Goal: Transaction & Acquisition: Obtain resource

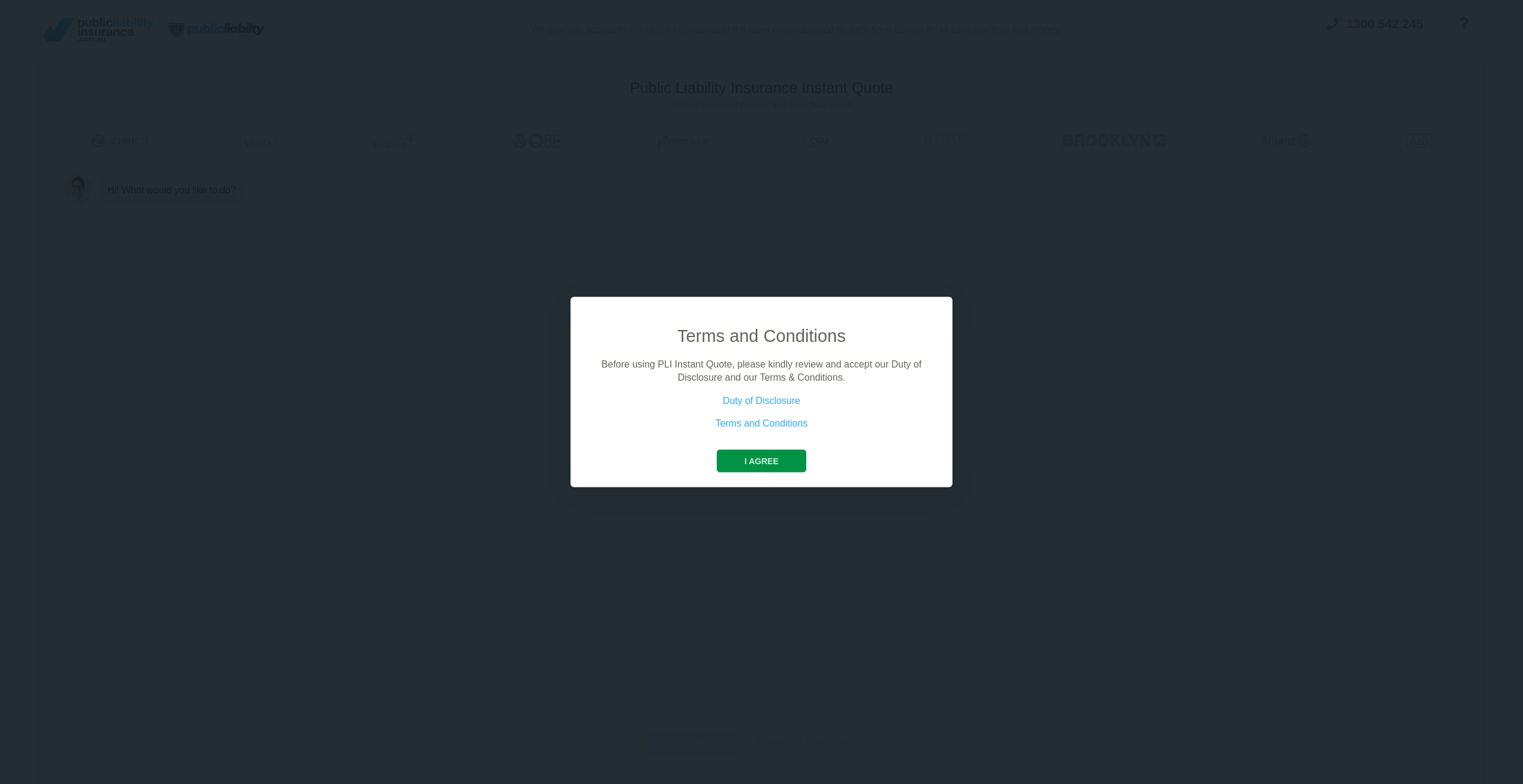
click at [754, 468] on button "I agree" at bounding box center [761, 460] width 89 height 23
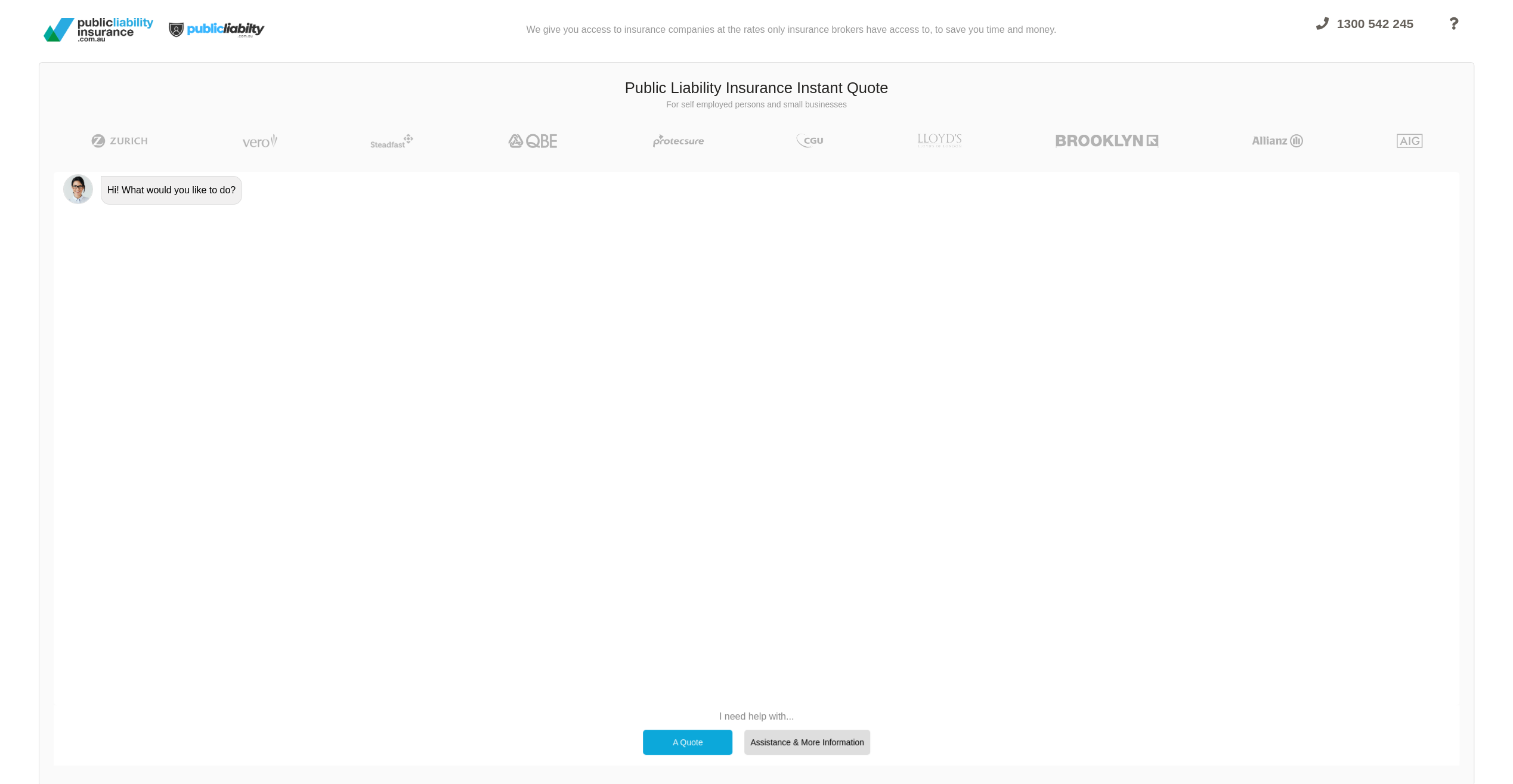
click at [714, 744] on div "A Quote" at bounding box center [688, 742] width 89 height 25
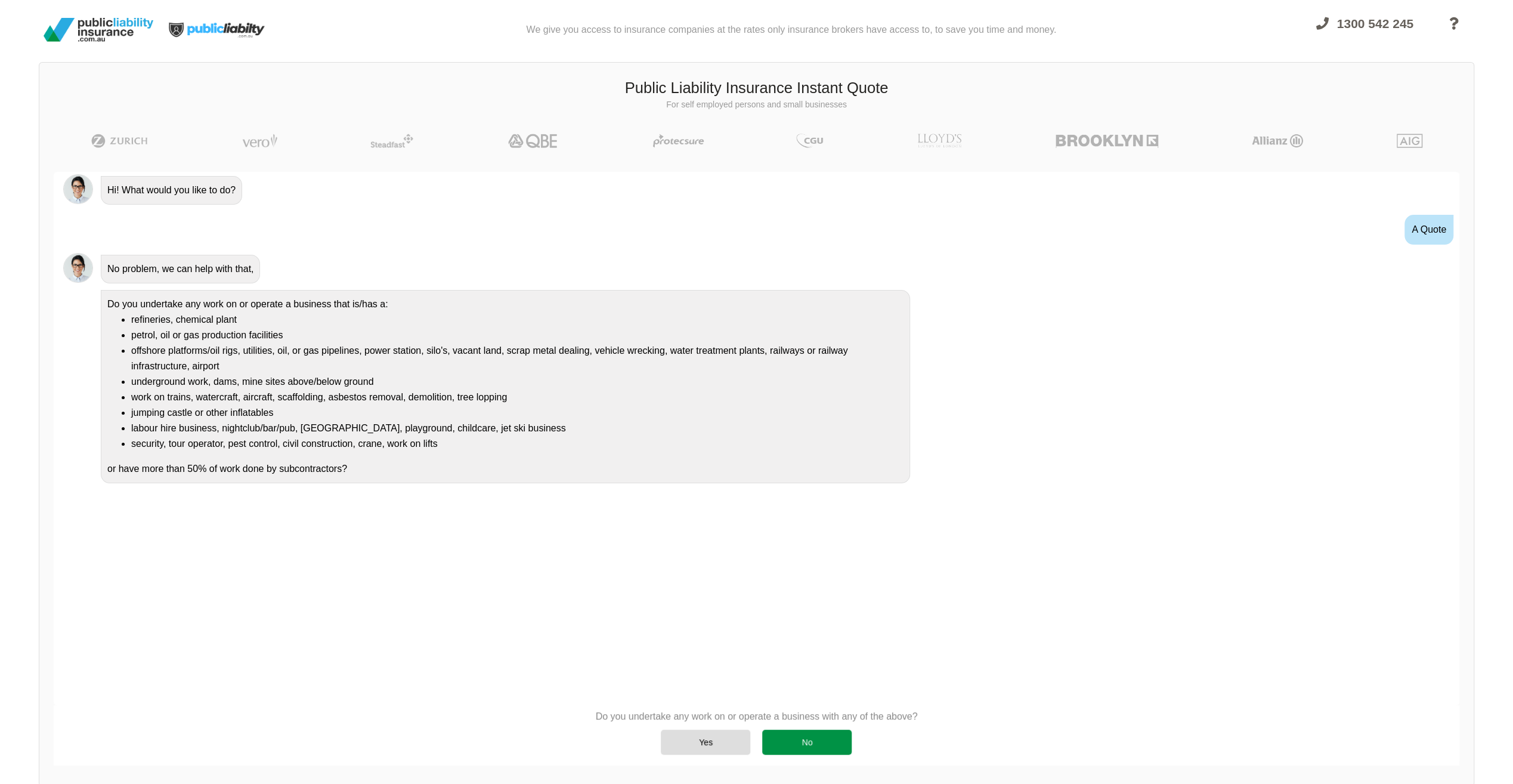
click at [782, 743] on div "No" at bounding box center [806, 742] width 89 height 25
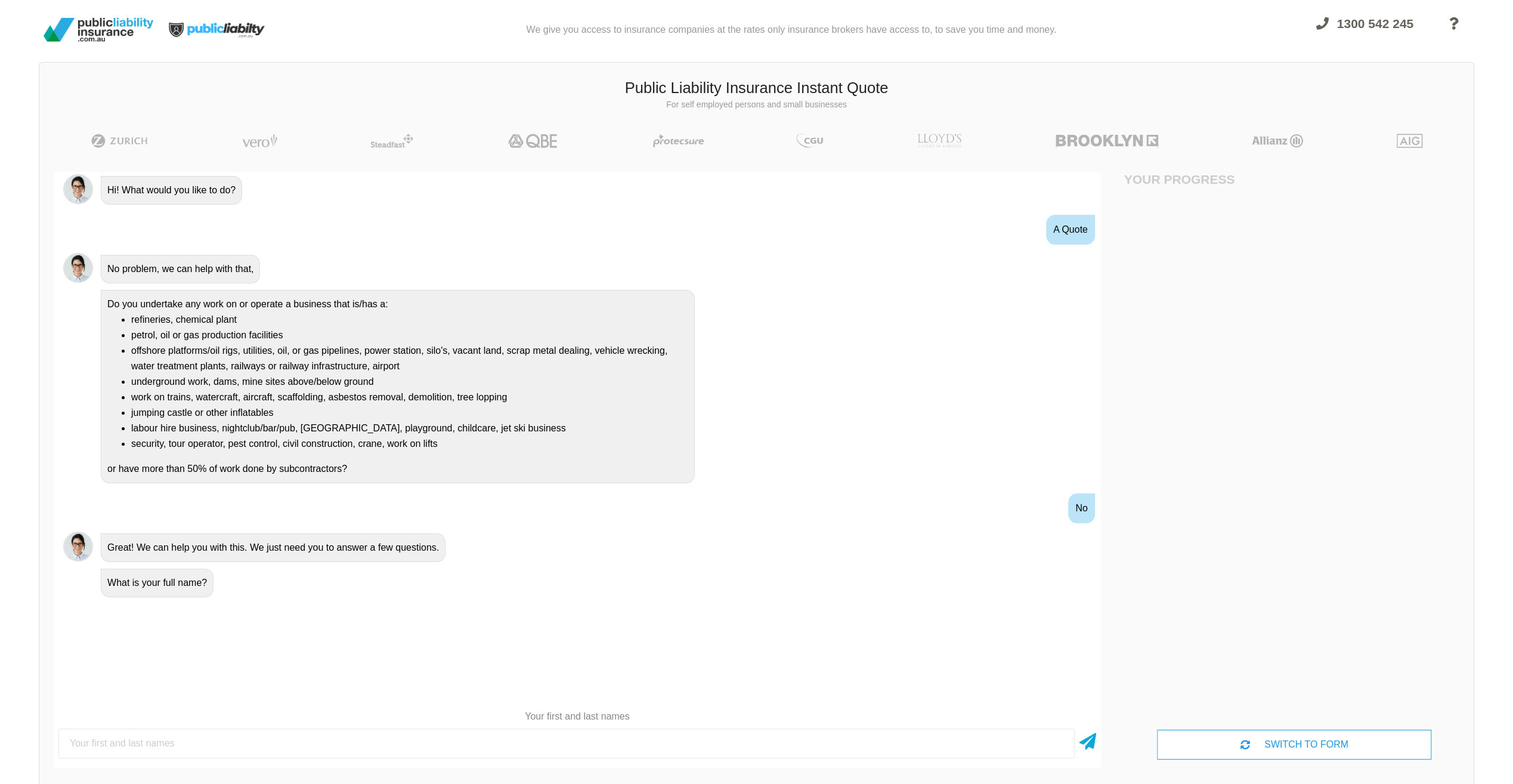
click at [661, 734] on input "text" at bounding box center [566, 743] width 1016 height 30
type input "[PERSON_NAME]"
click at [1090, 741] on icon at bounding box center [1087, 739] width 16 height 21
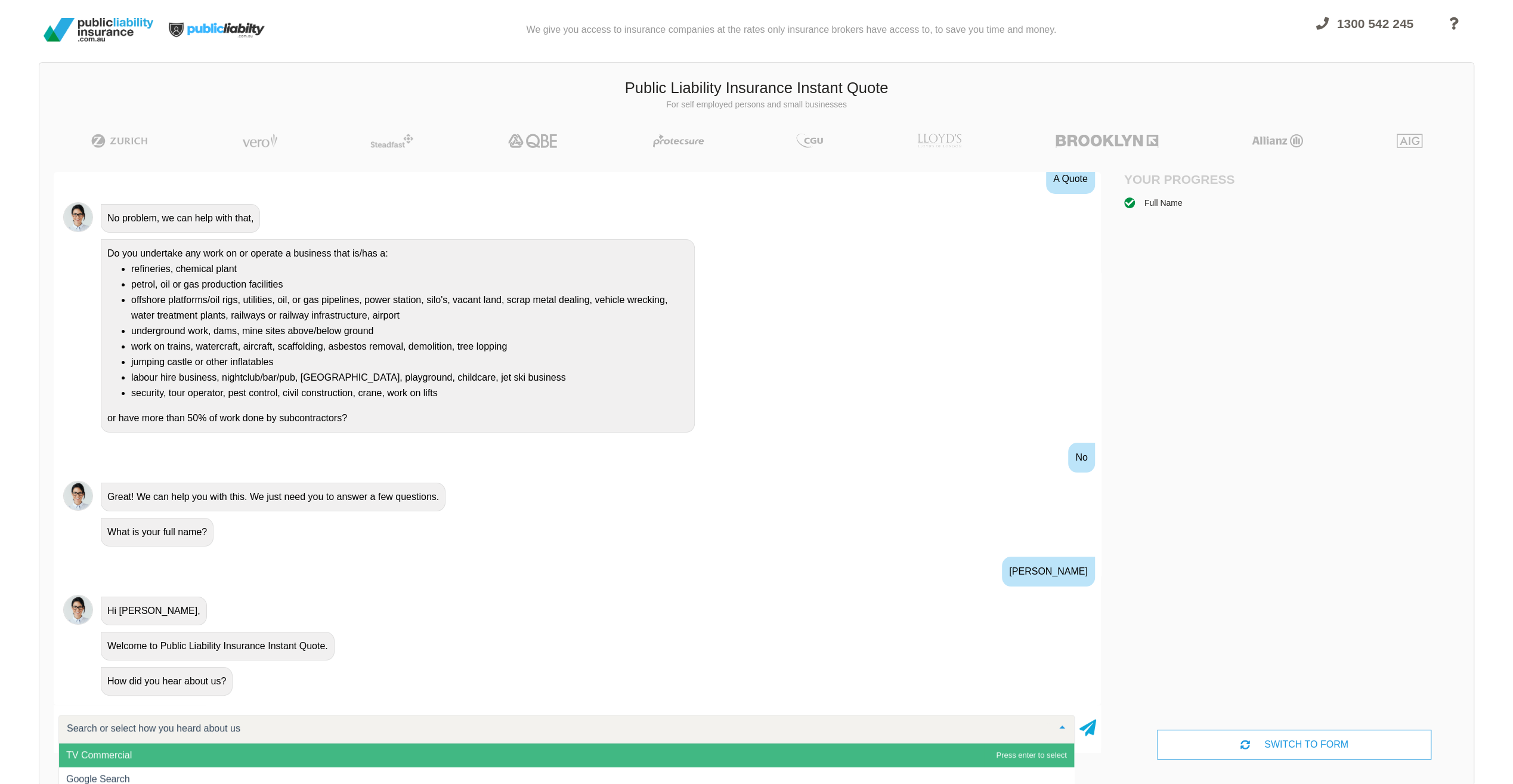
scroll to position [54, 0]
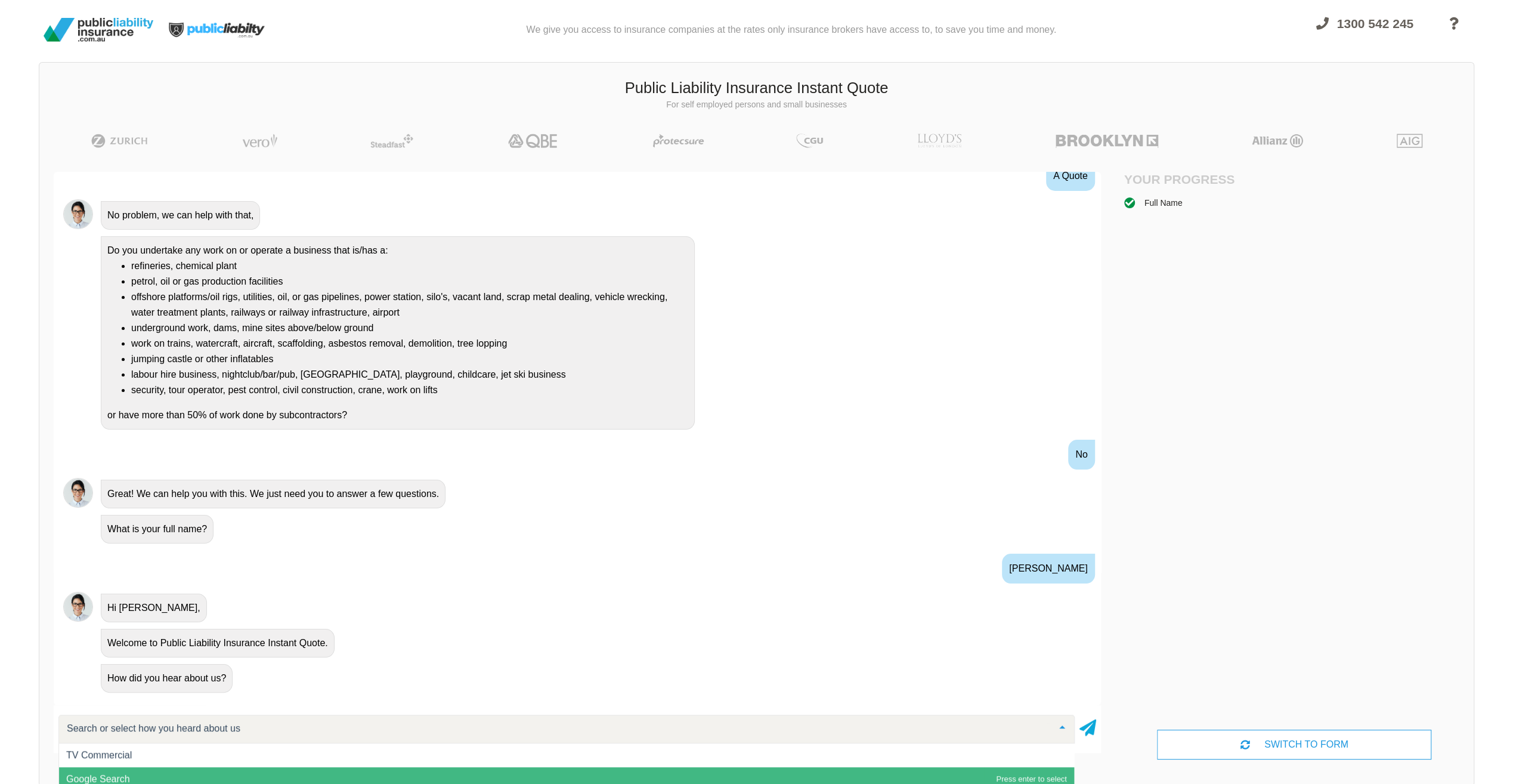
click at [420, 773] on span "Google Search" at bounding box center [567, 778] width 1015 height 24
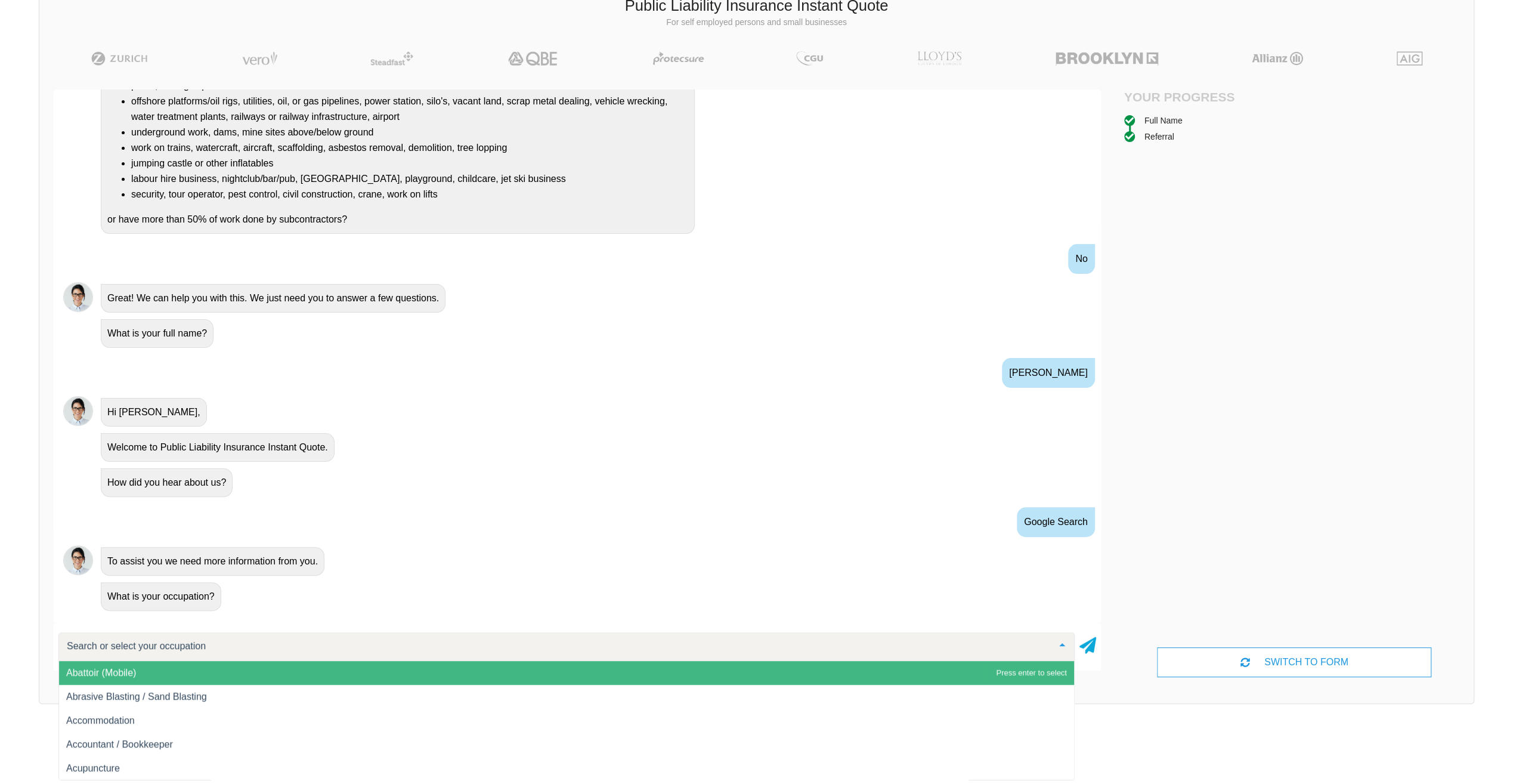
scroll to position [23, 0]
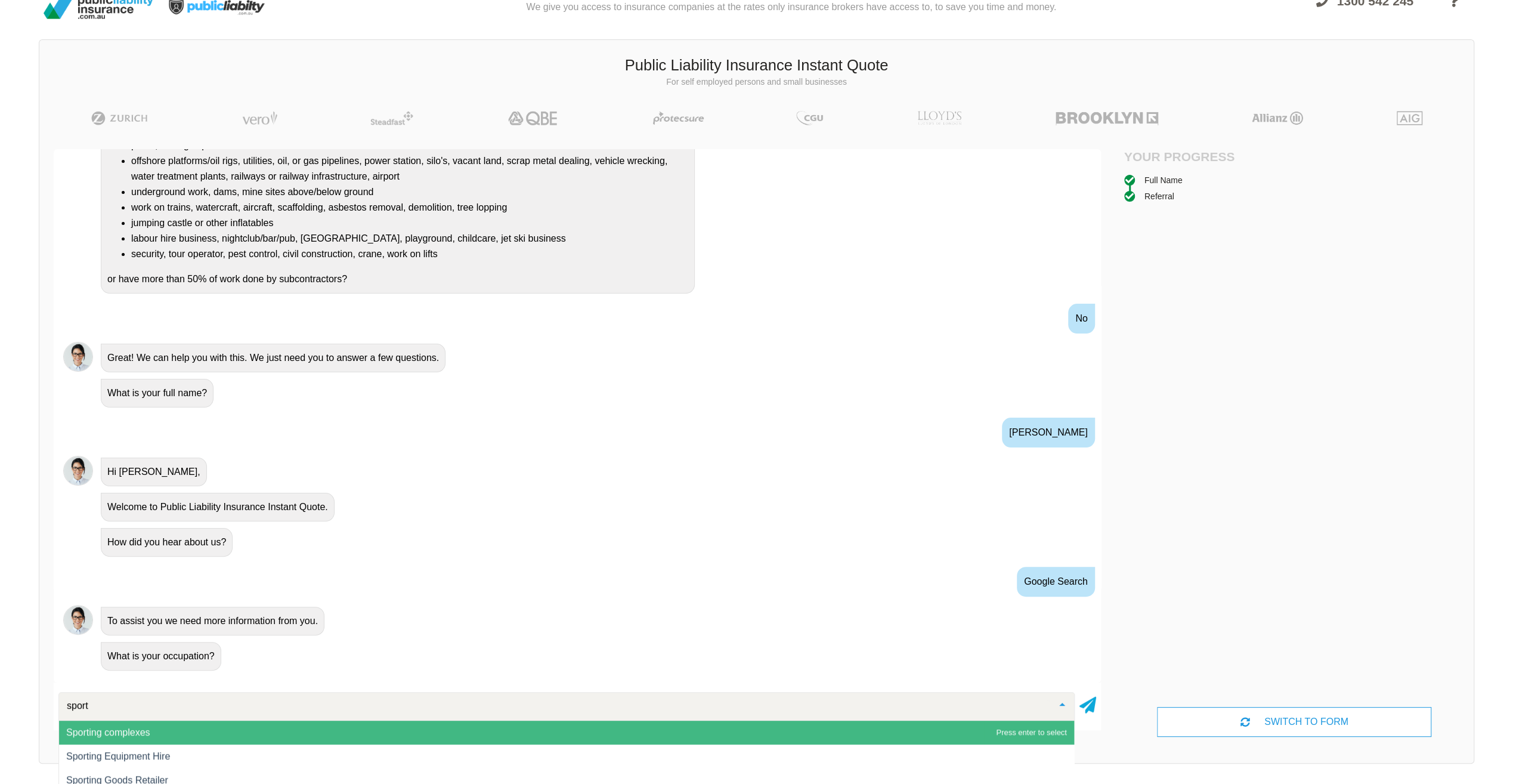
type input "sports"
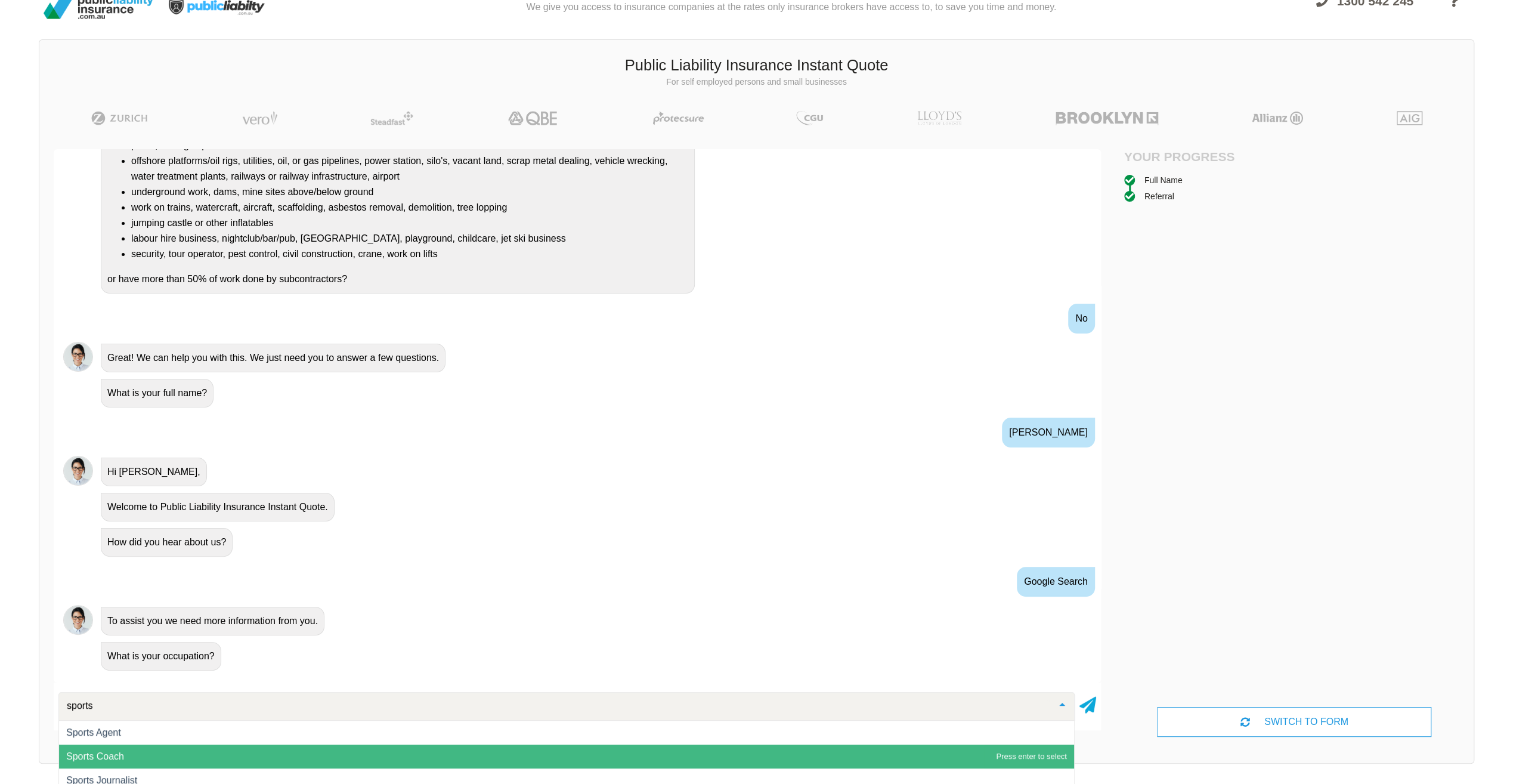
click at [184, 762] on span "Sports Coach" at bounding box center [567, 755] width 1015 height 24
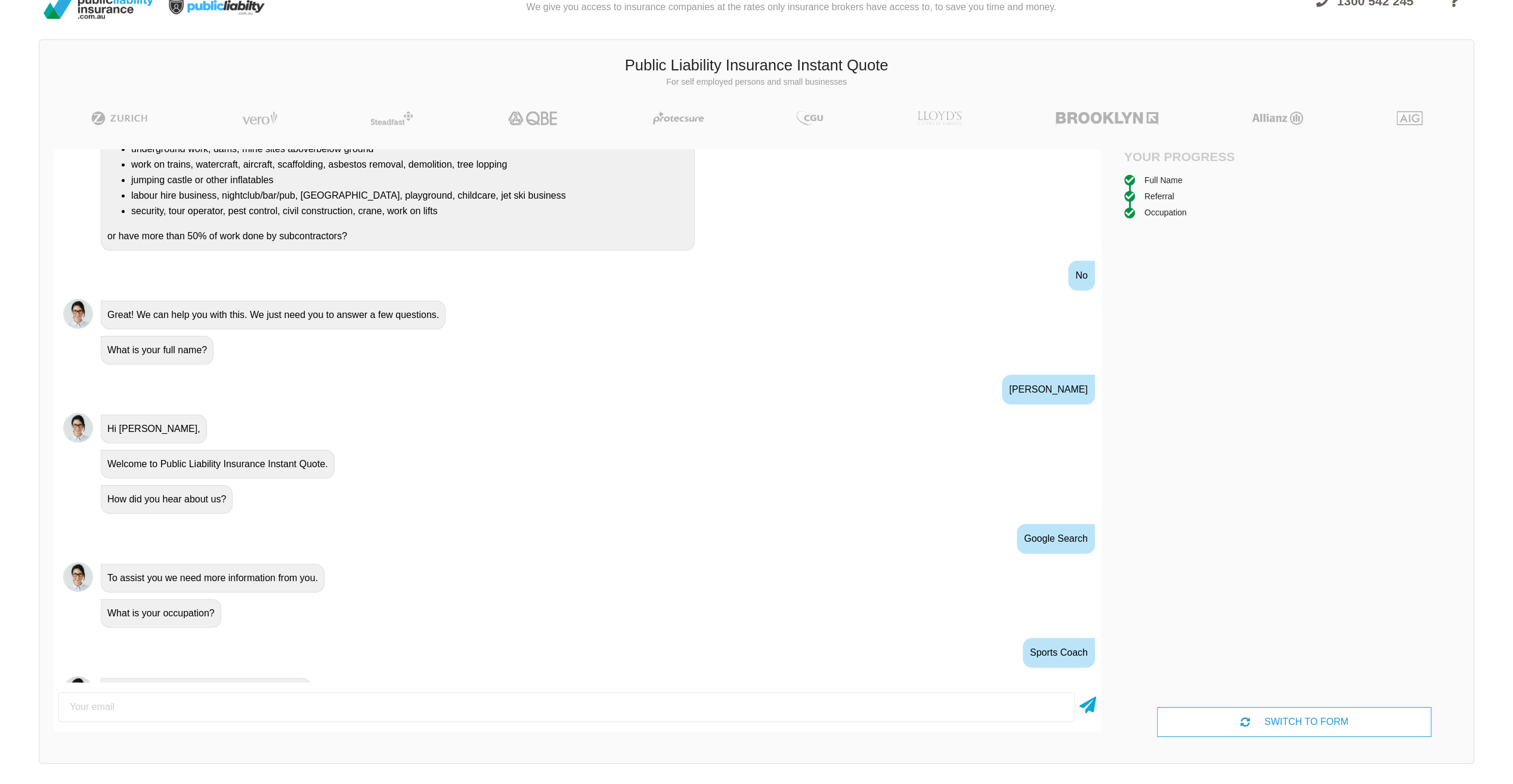
scroll to position [233, 0]
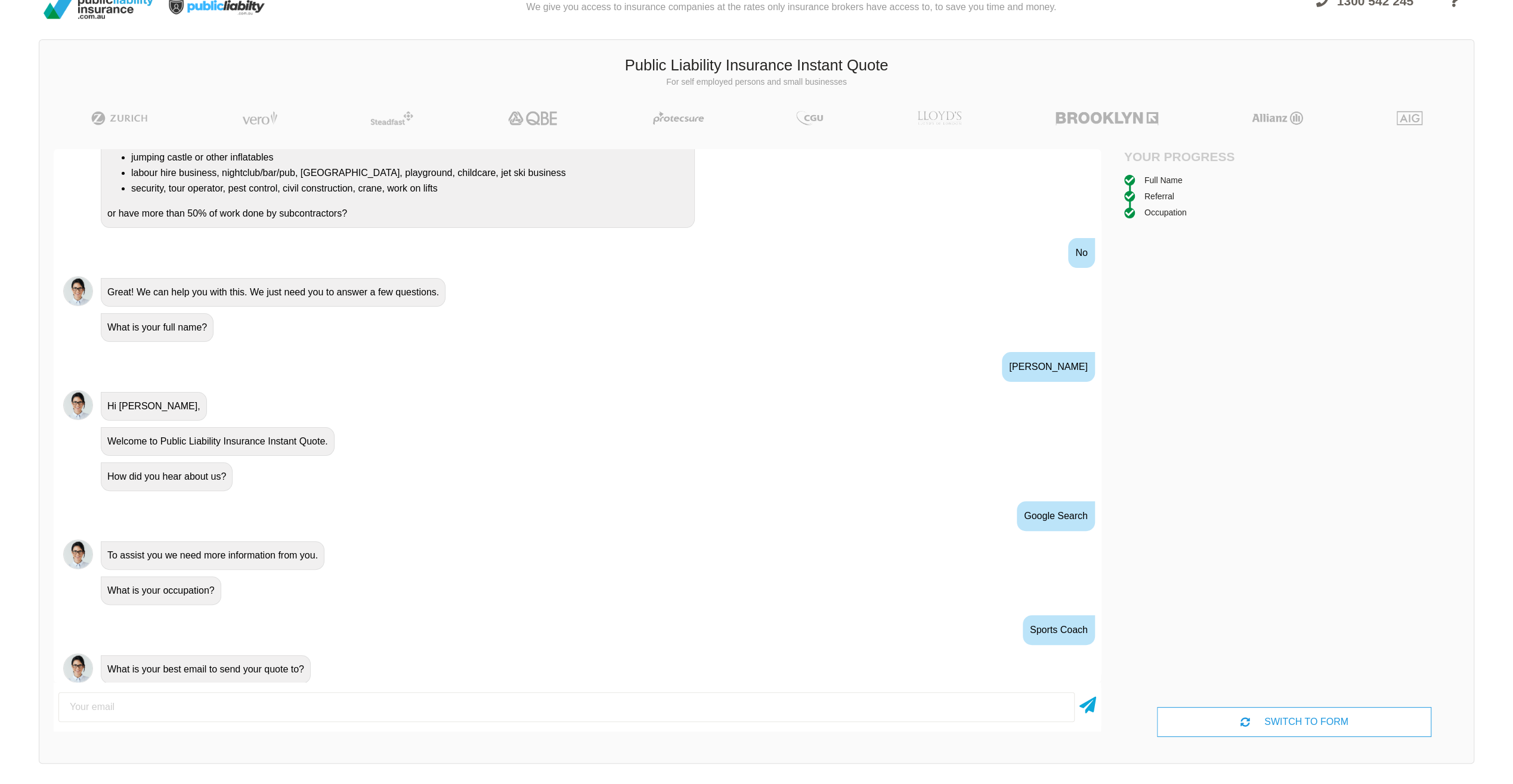
click at [331, 701] on input "email" at bounding box center [566, 706] width 1016 height 30
type input "[EMAIL_ADDRESS][DOMAIN_NAME]"
click at [1089, 709] on icon at bounding box center [1087, 703] width 16 height 21
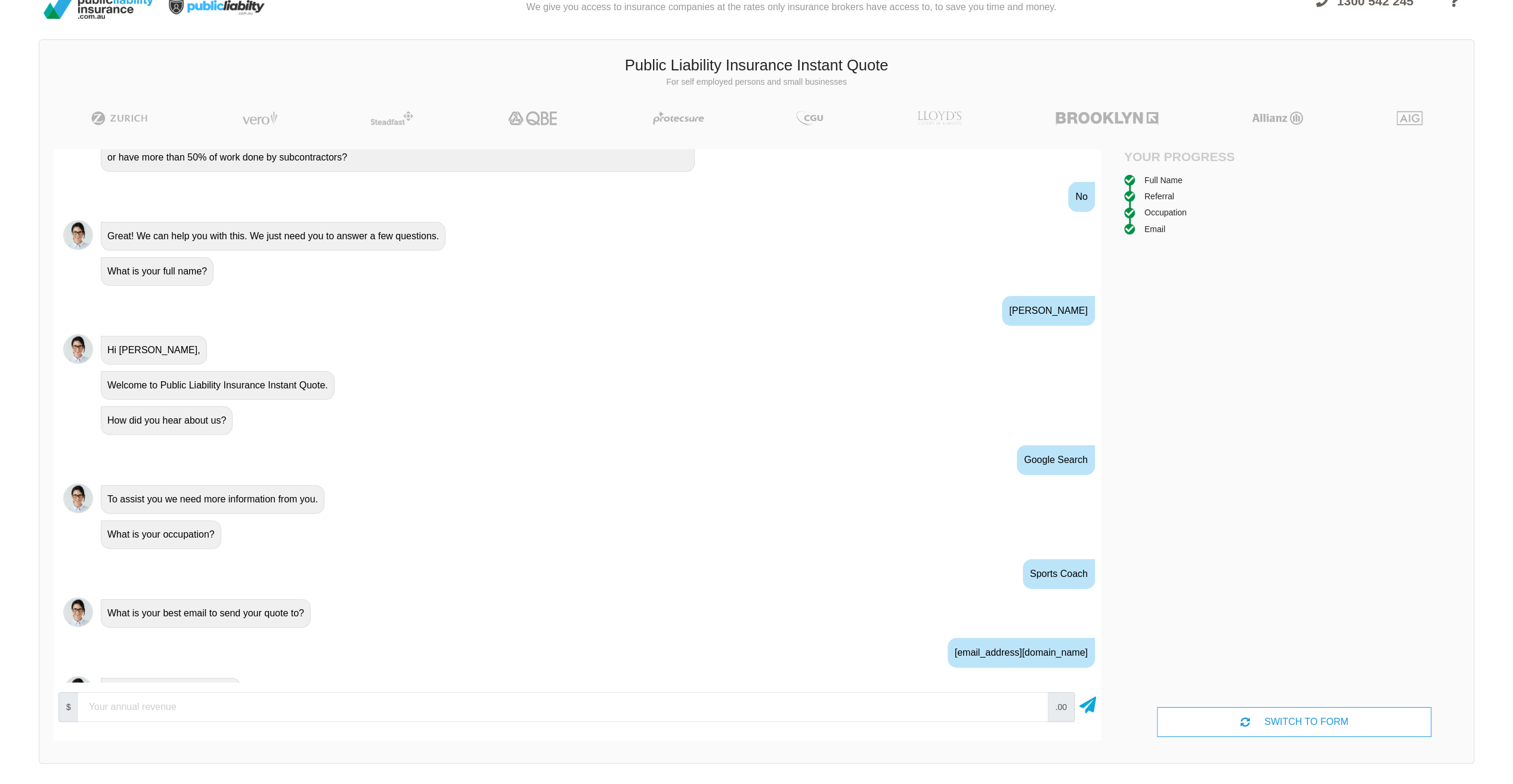
scroll to position [311, 0]
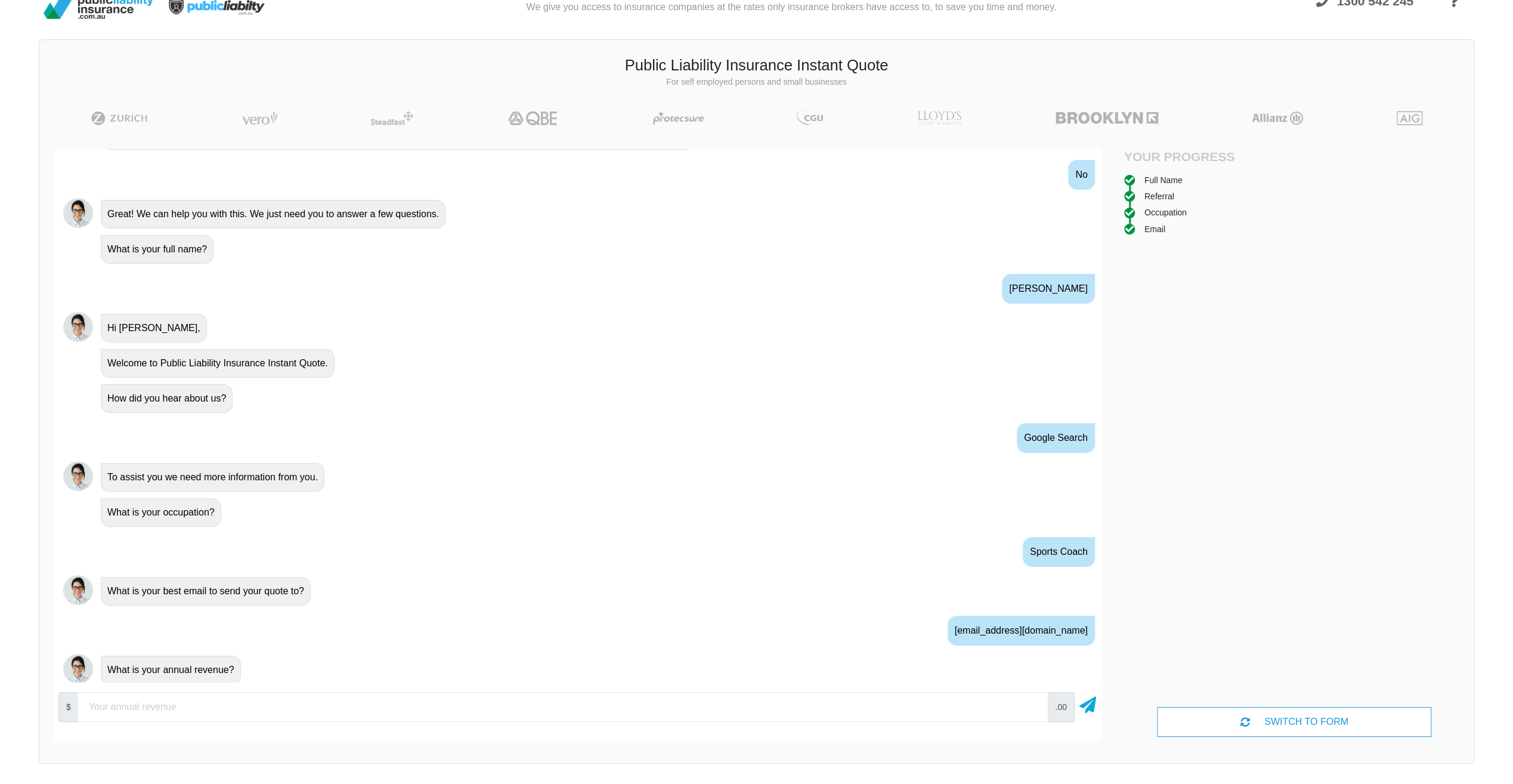
click at [301, 700] on input "number" at bounding box center [563, 706] width 970 height 30
type input "7"
click at [290, 729] on div "$ 65000 .00" at bounding box center [577, 711] width 1048 height 48
click at [162, 704] on input "65000" at bounding box center [563, 706] width 970 height 30
click at [1084, 707] on icon at bounding box center [1087, 703] width 16 height 21
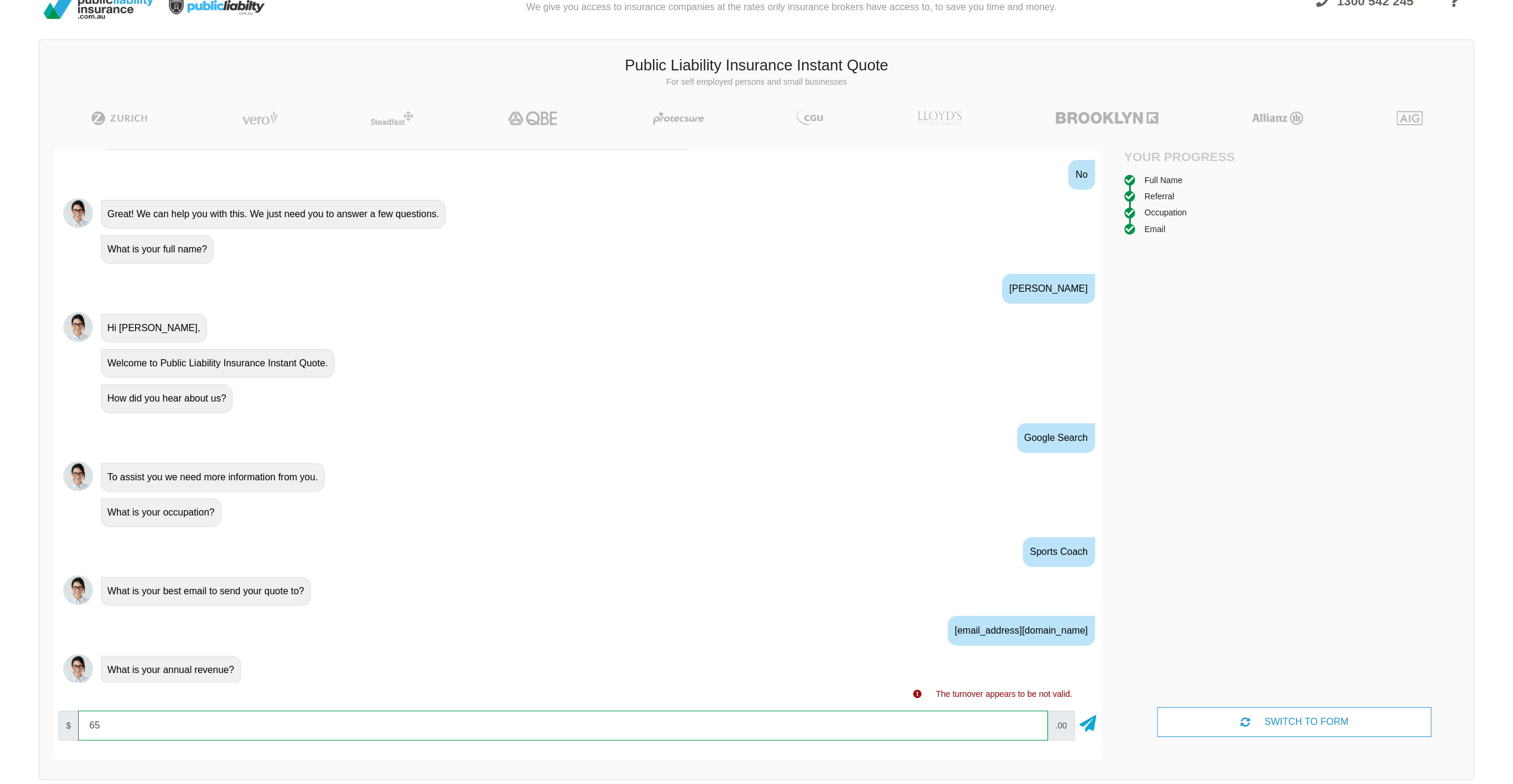
click at [111, 722] on input "65" at bounding box center [563, 725] width 970 height 30
type input "65000"
click at [1088, 727] on icon at bounding box center [1087, 721] width 16 height 21
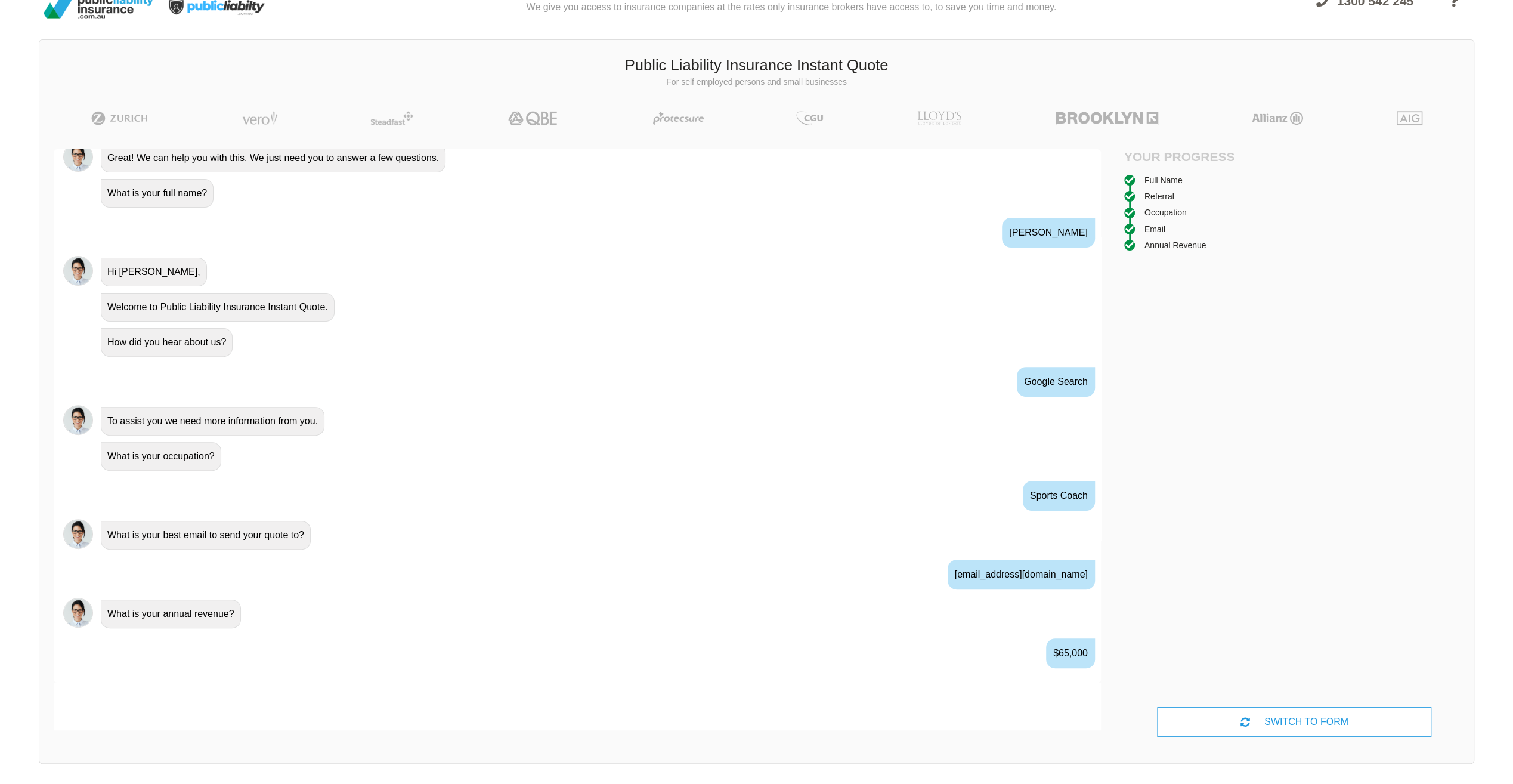
scroll to position [389, 0]
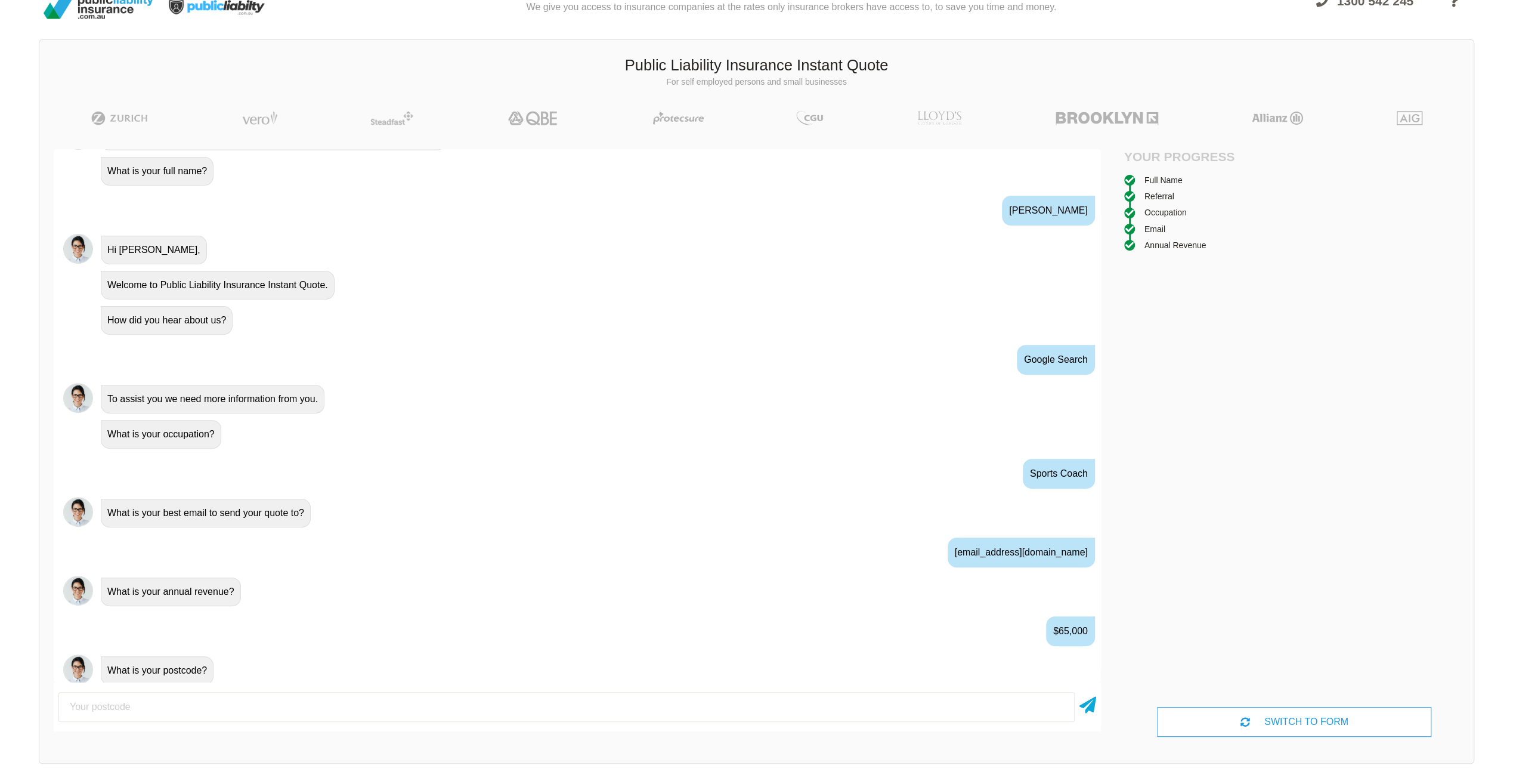
click at [373, 701] on input "number" at bounding box center [566, 706] width 1016 height 30
type input "2567"
click at [1091, 705] on icon at bounding box center [1087, 703] width 16 height 21
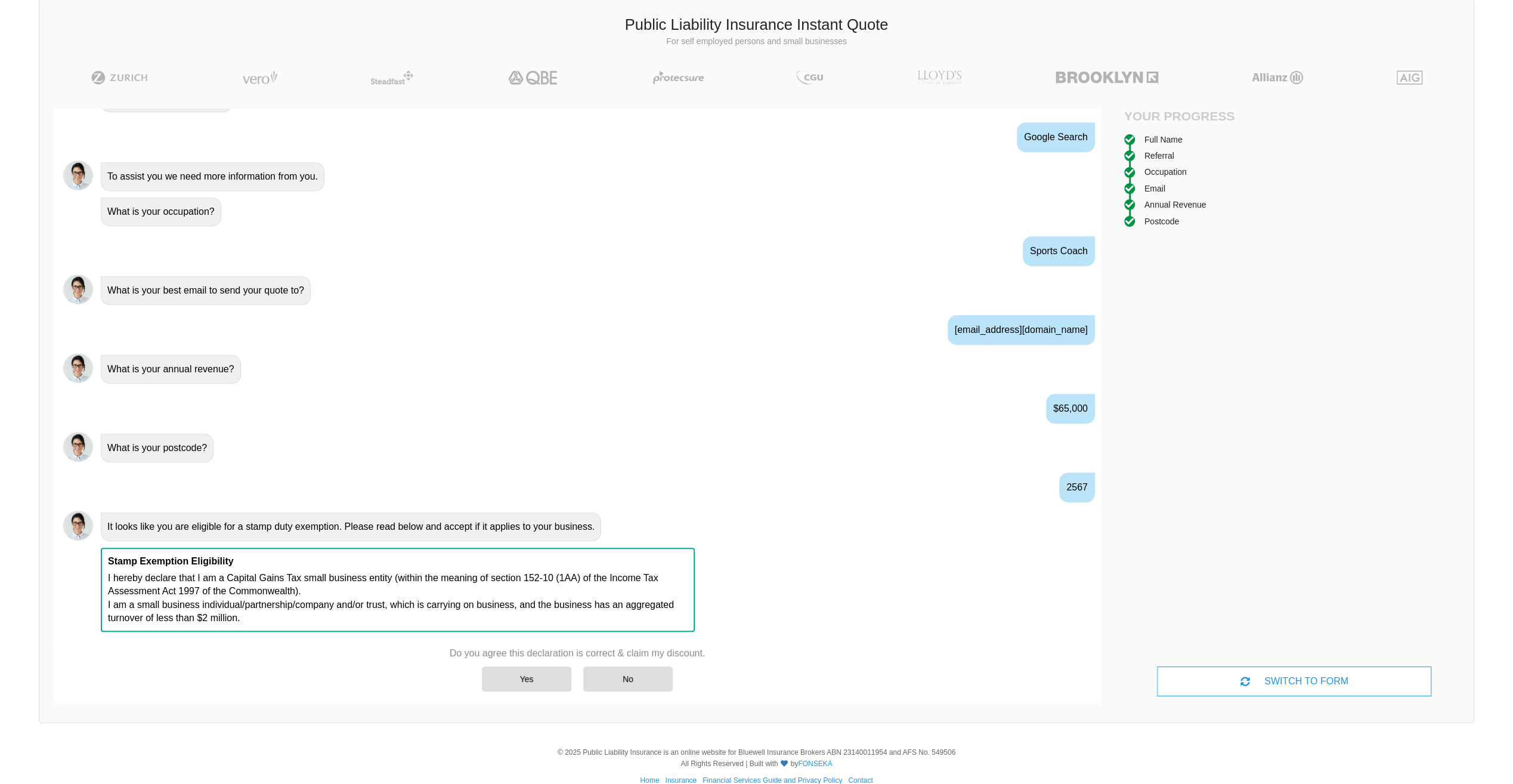
scroll to position [82, 0]
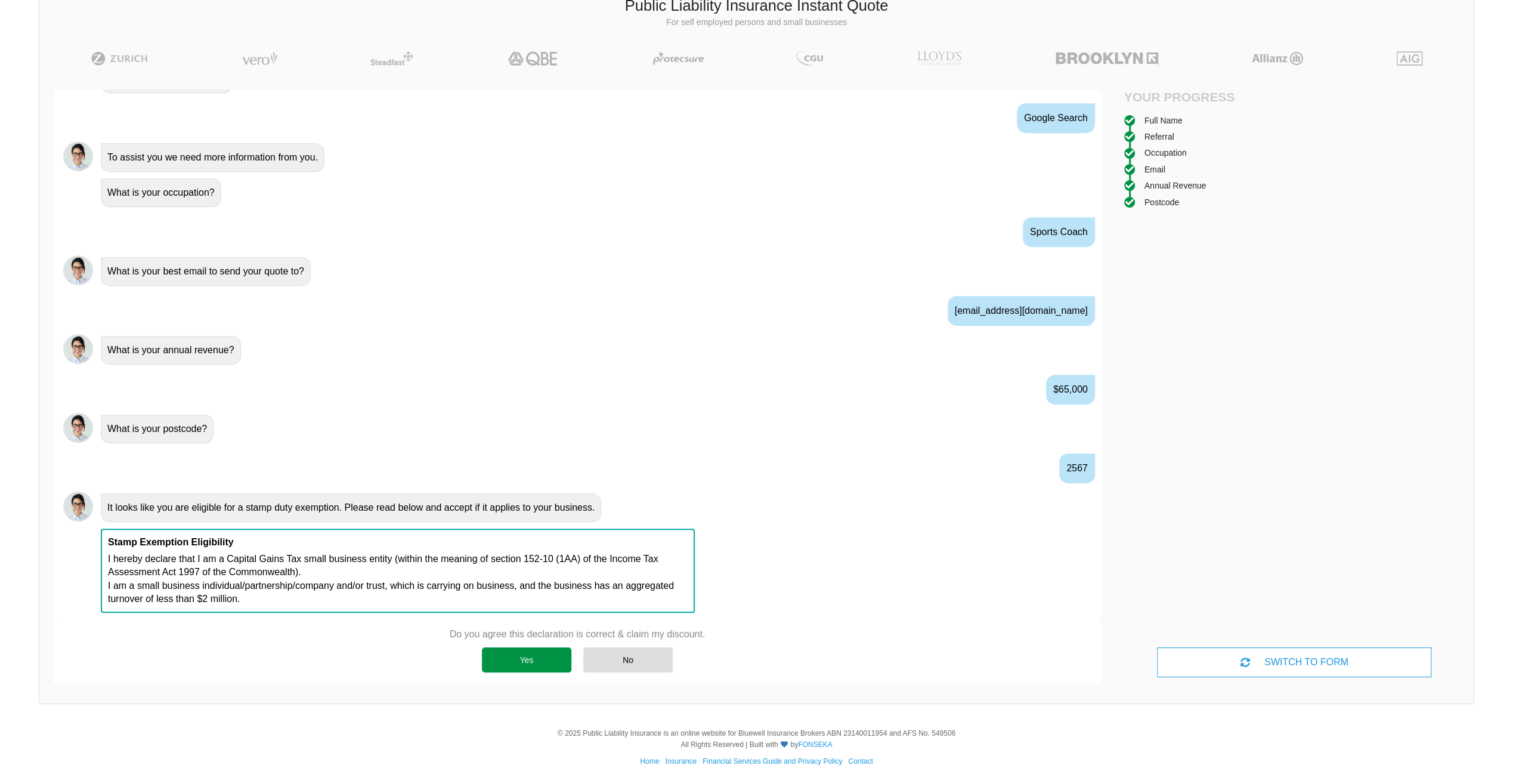
click at [537, 659] on div "Yes" at bounding box center [526, 660] width 89 height 25
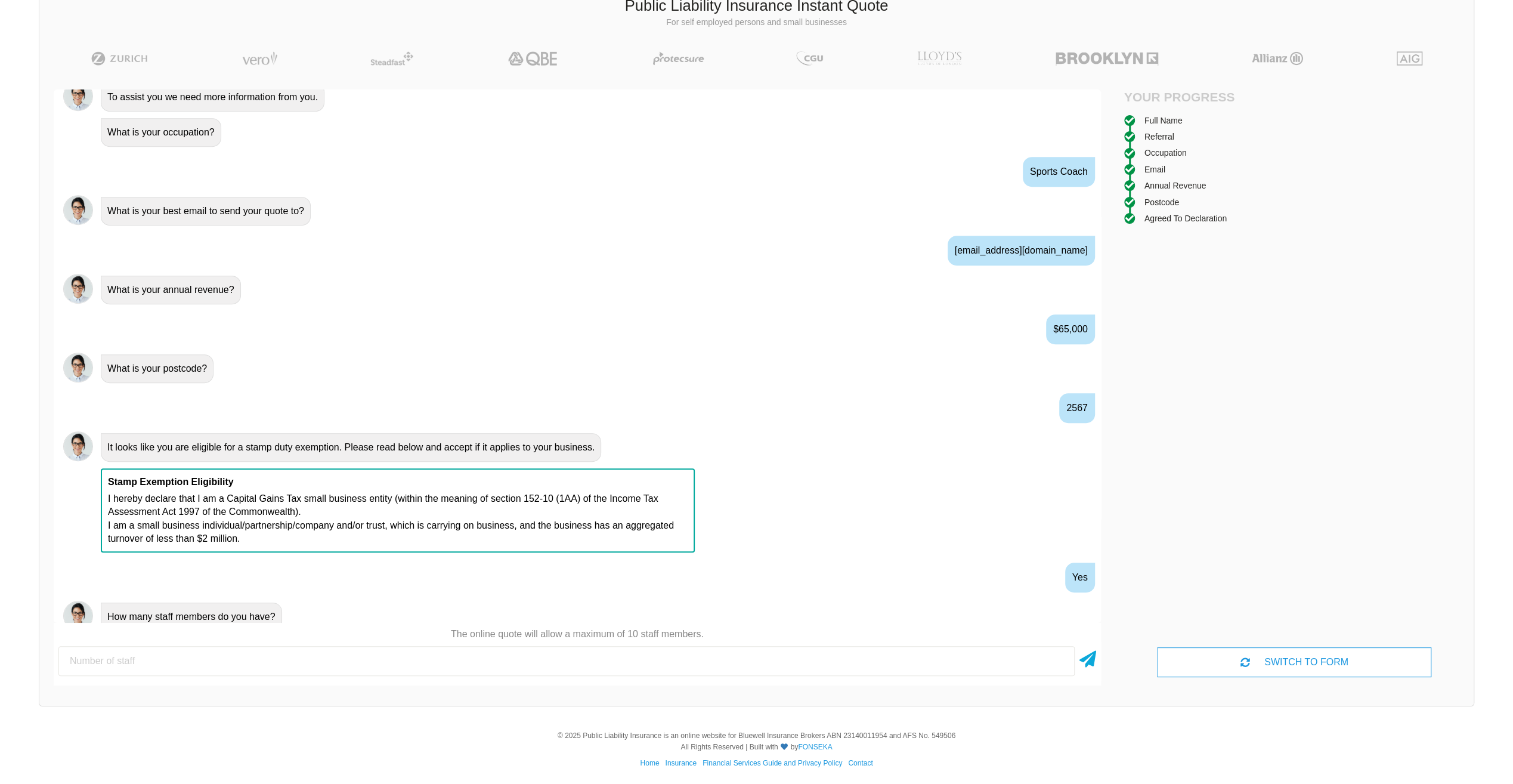
scroll to position [636, 0]
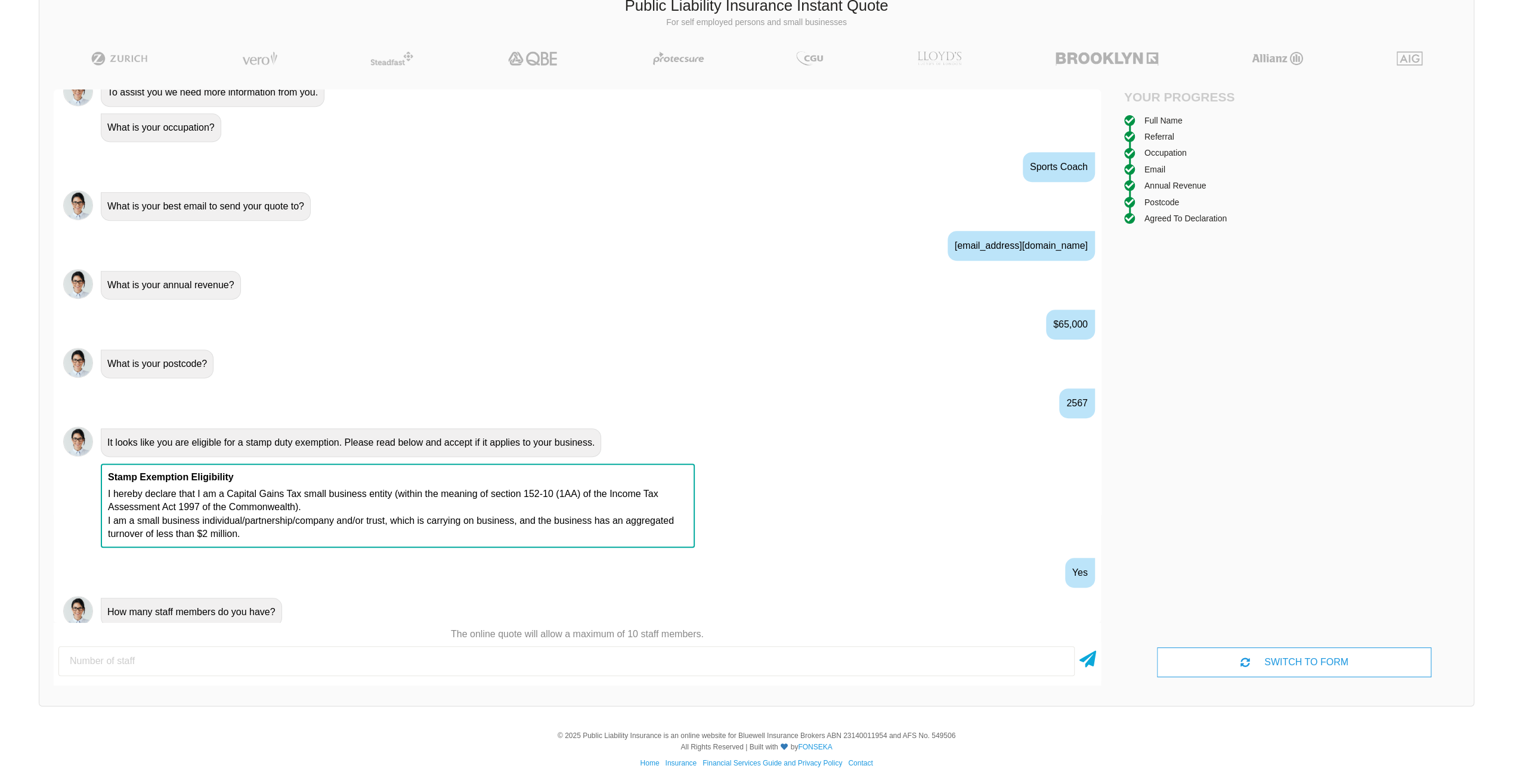
click at [546, 659] on input "number" at bounding box center [566, 661] width 1016 height 30
type input "2"
click at [1090, 661] on icon at bounding box center [1087, 657] width 16 height 21
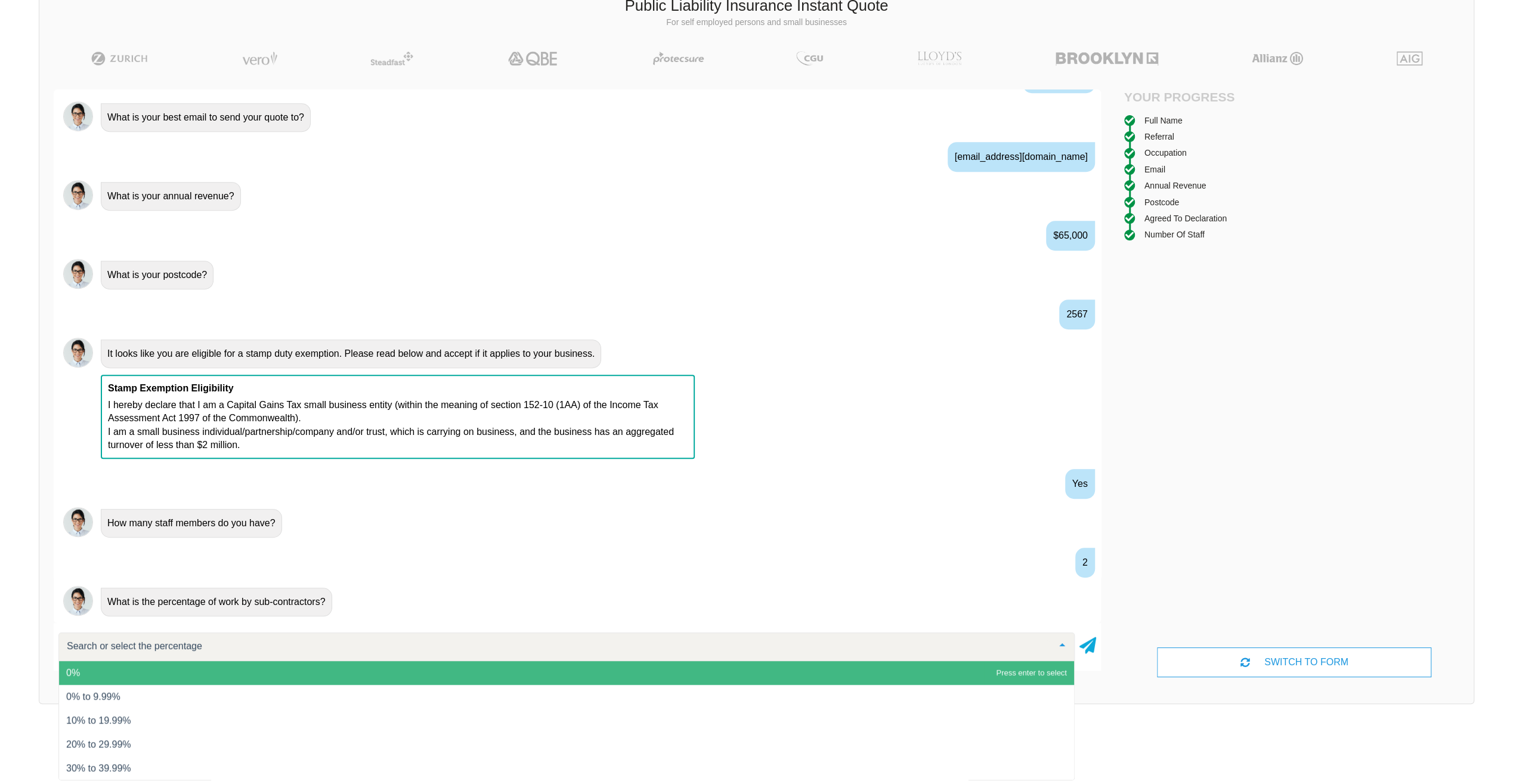
scroll to position [728, 0]
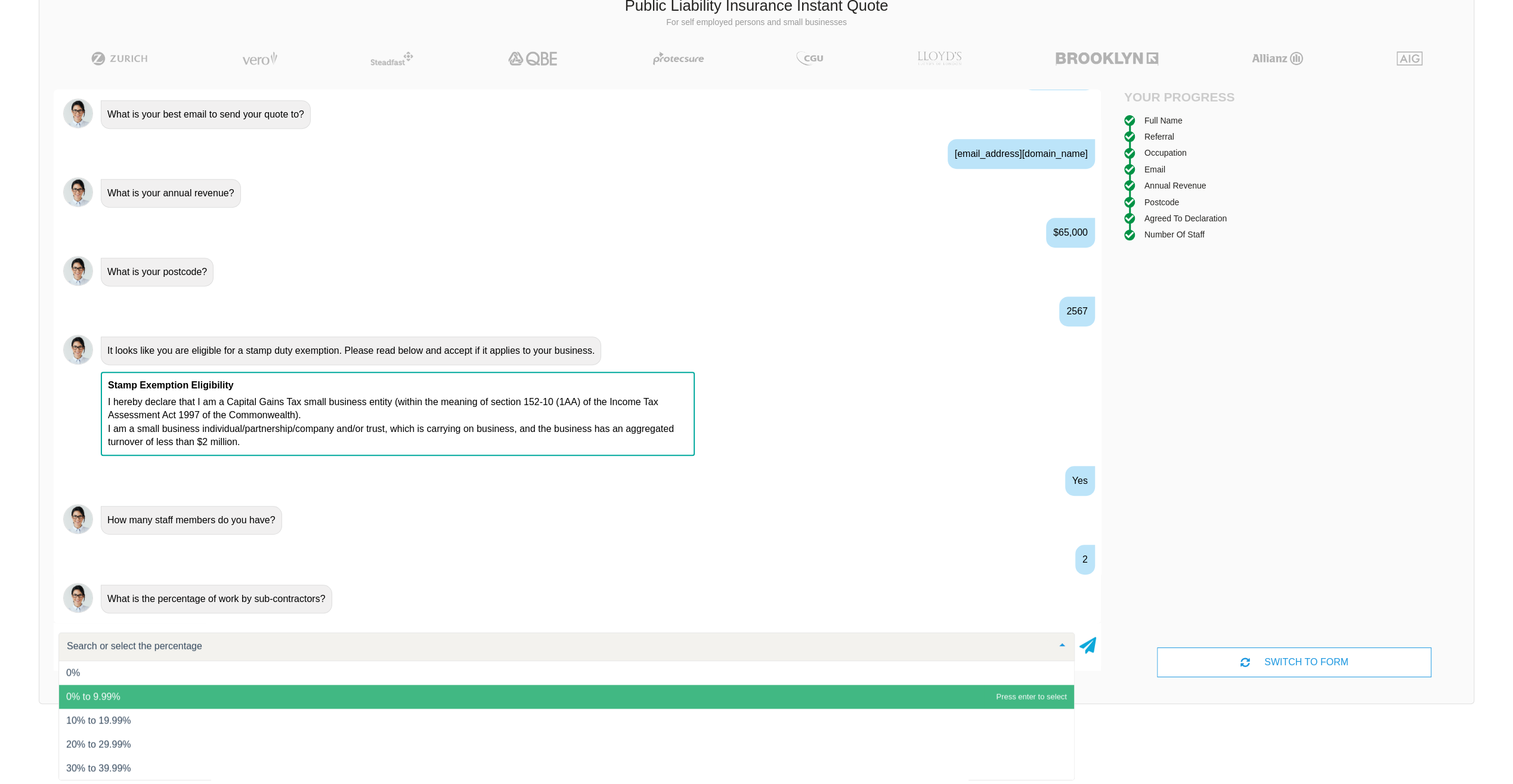
click at [260, 698] on span "0% to 9.99%" at bounding box center [567, 696] width 1015 height 24
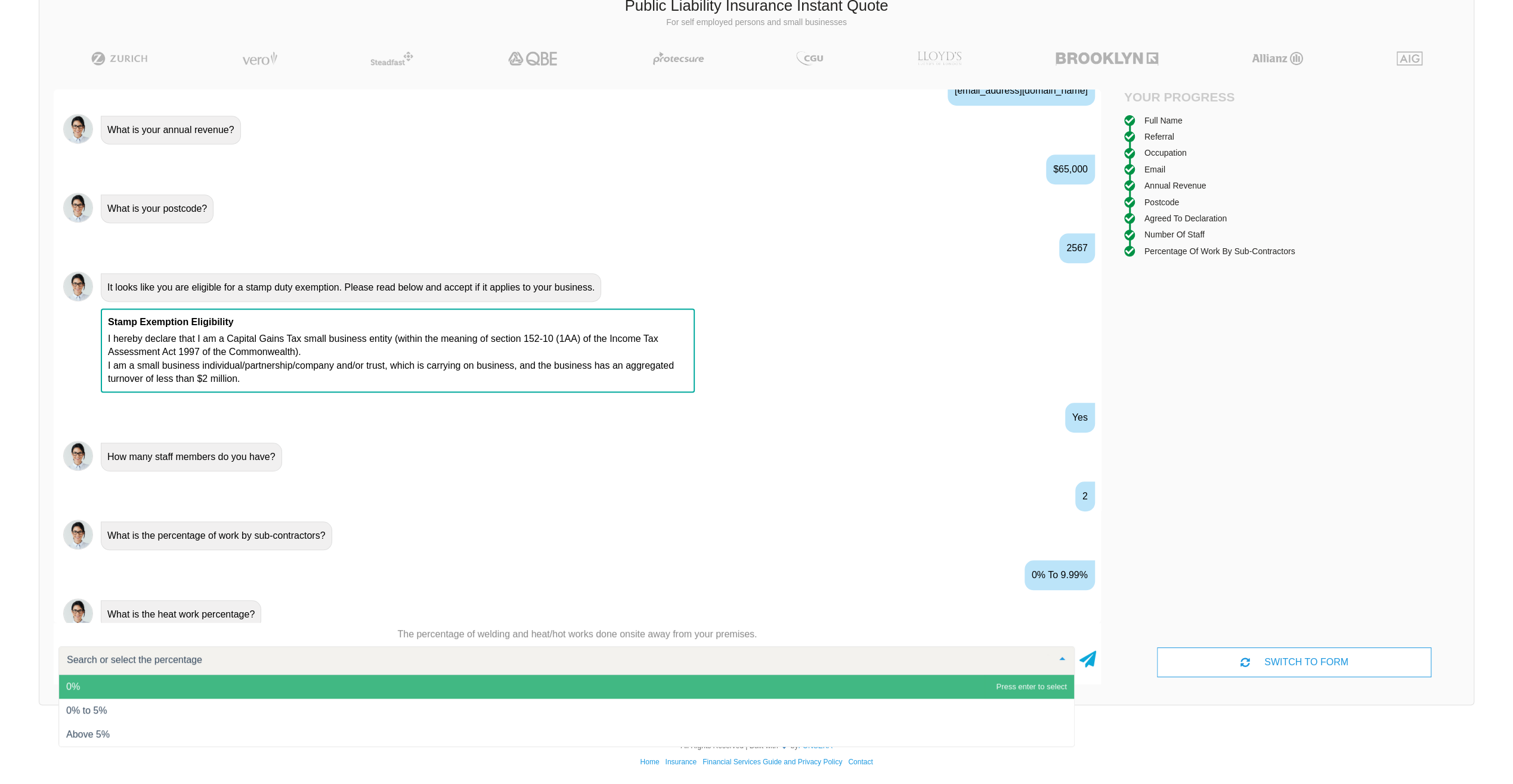
scroll to position [793, 0]
click at [459, 679] on span "0%" at bounding box center [567, 686] width 1015 height 24
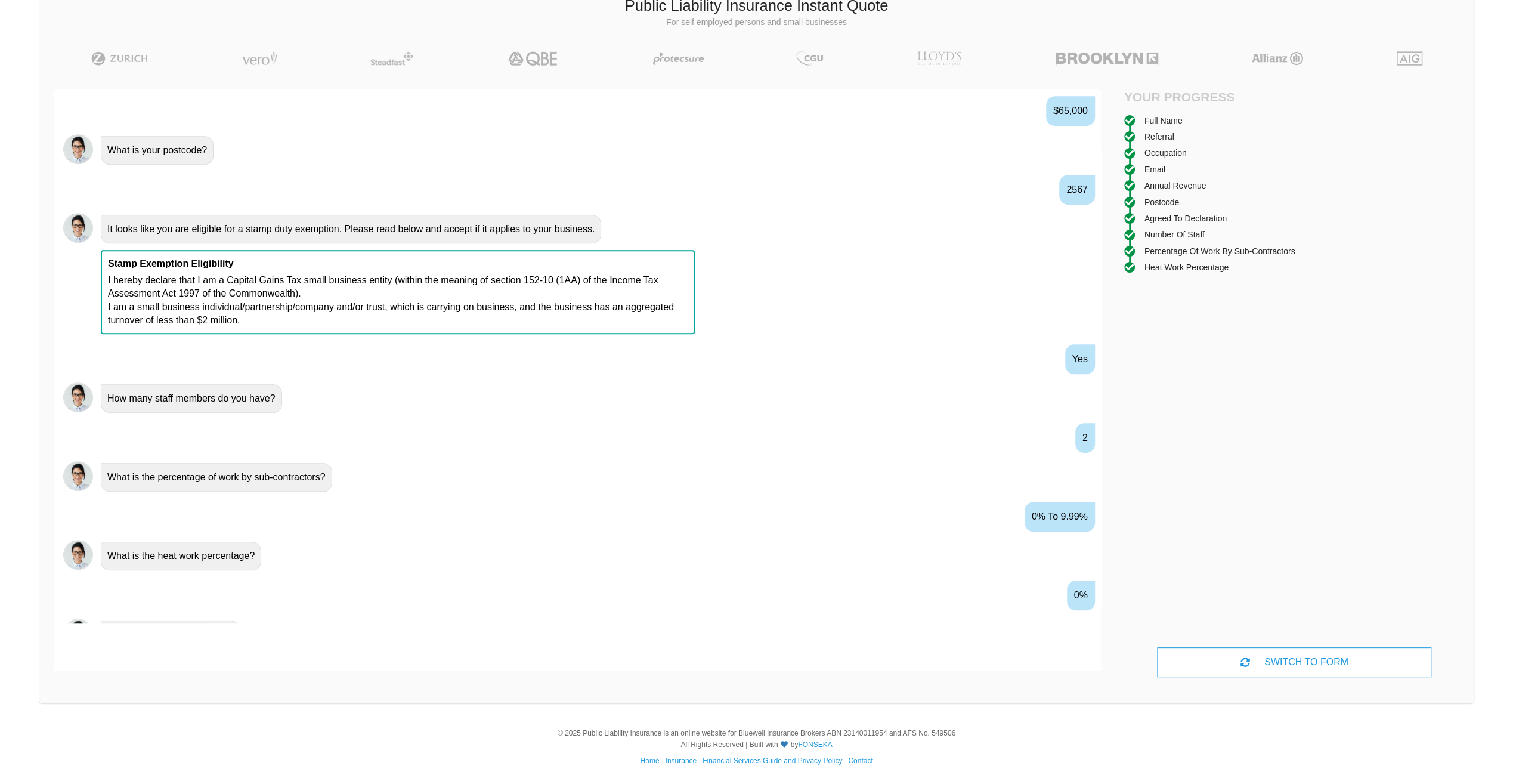
scroll to position [870, 0]
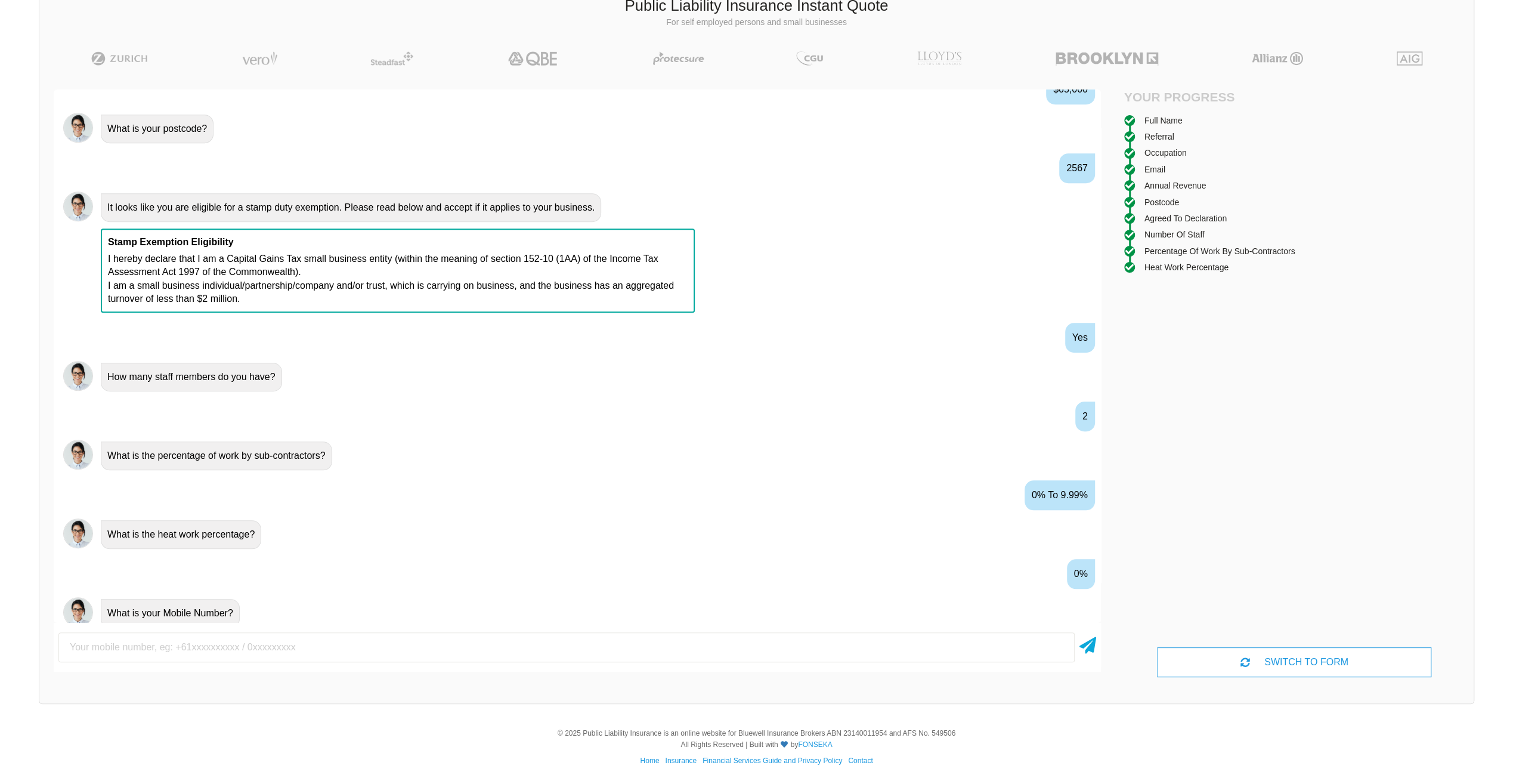
click at [462, 645] on input "text" at bounding box center [566, 646] width 1016 height 30
type input "0410502050"
click at [1089, 647] on icon at bounding box center [1087, 642] width 16 height 21
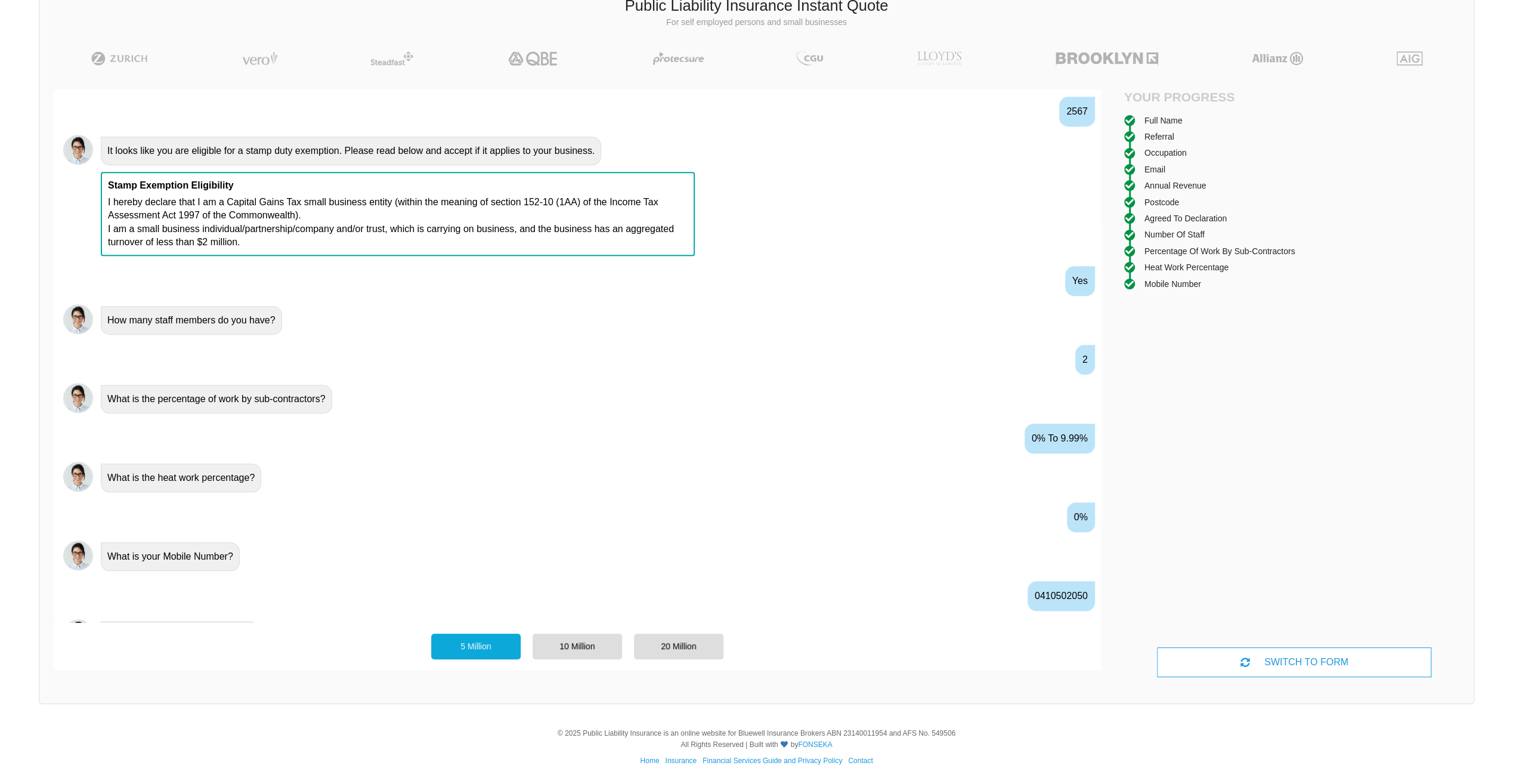
scroll to position [950, 0]
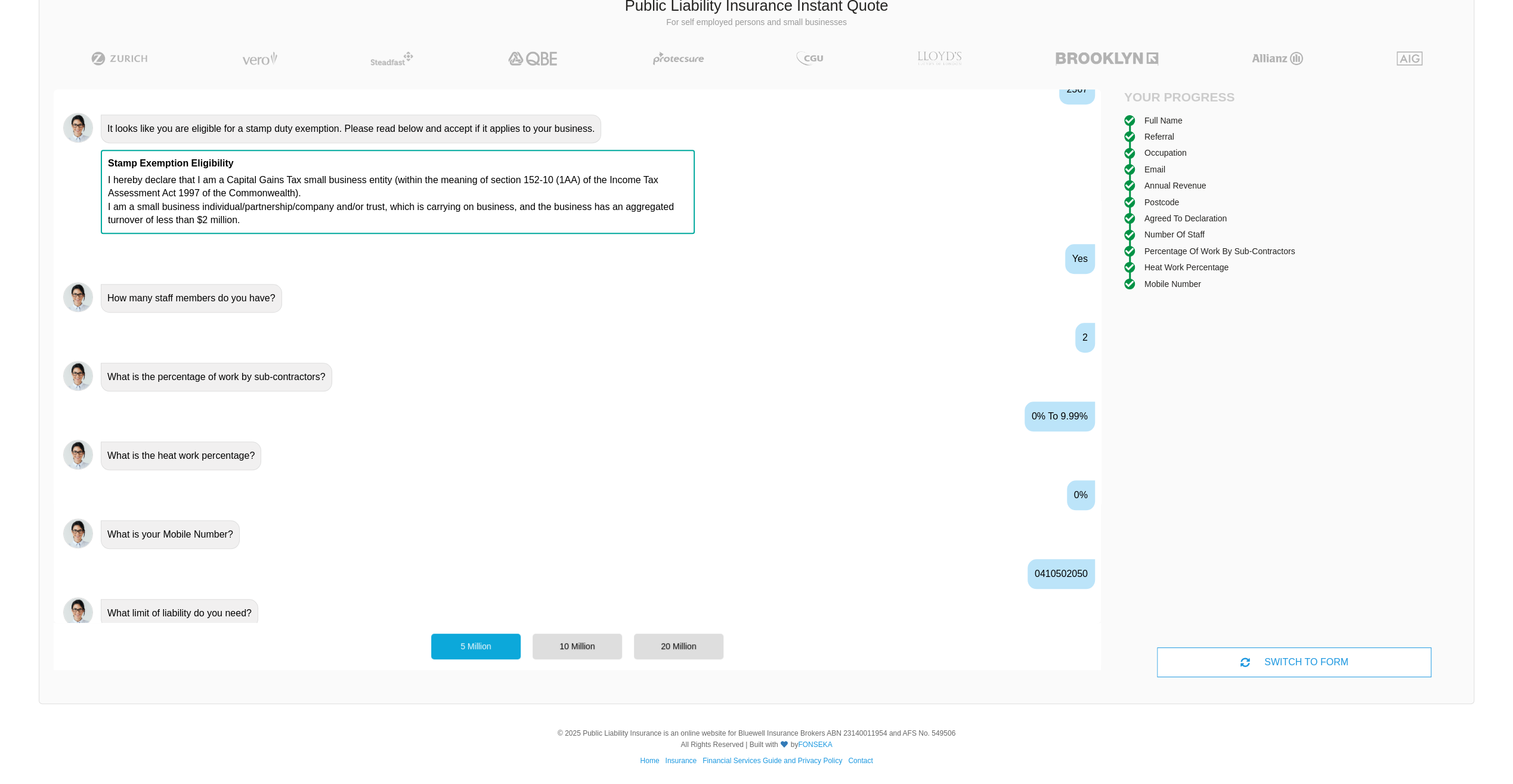
click at [474, 656] on div "5 Million" at bounding box center [475, 646] width 89 height 25
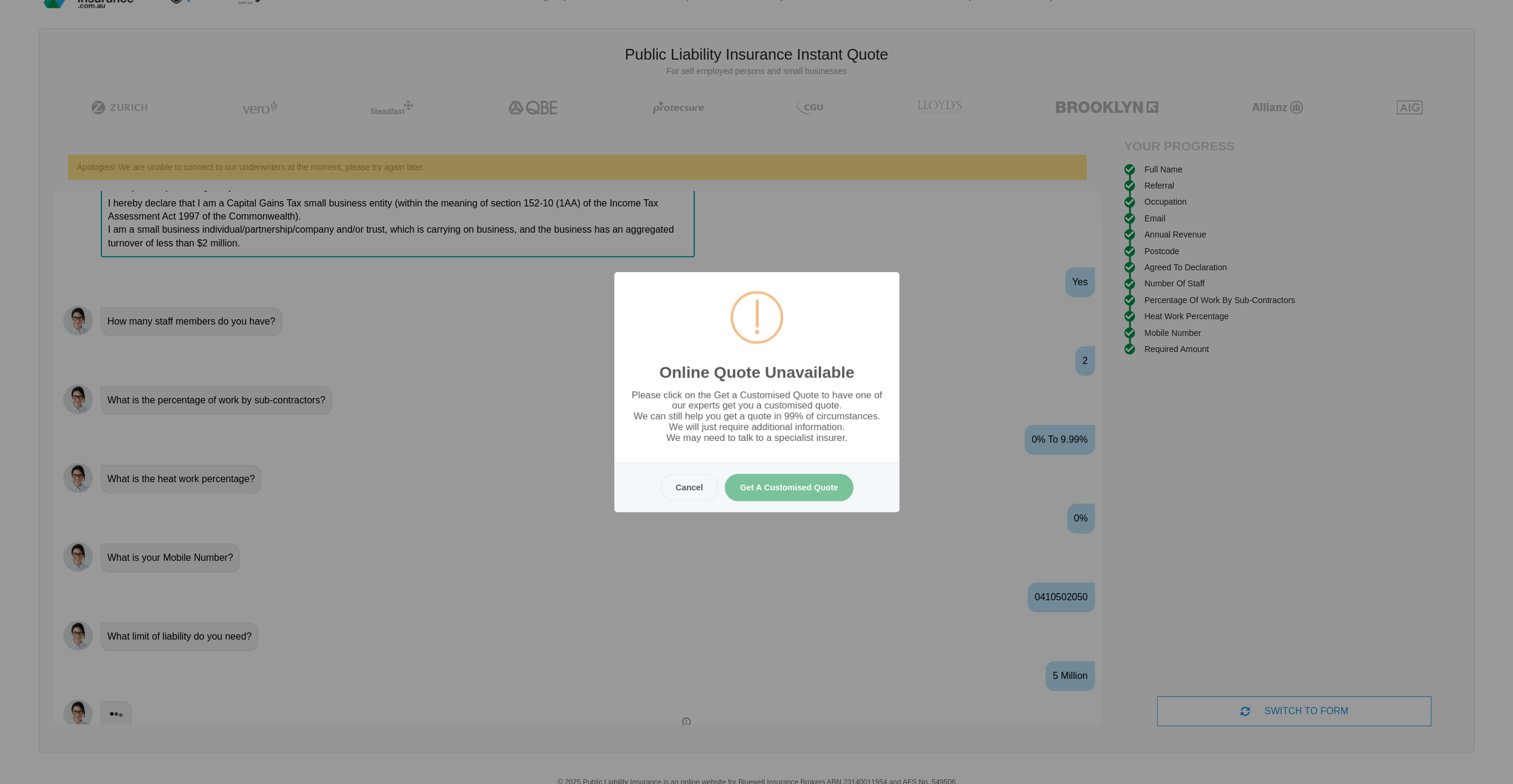
scroll to position [0, 0]
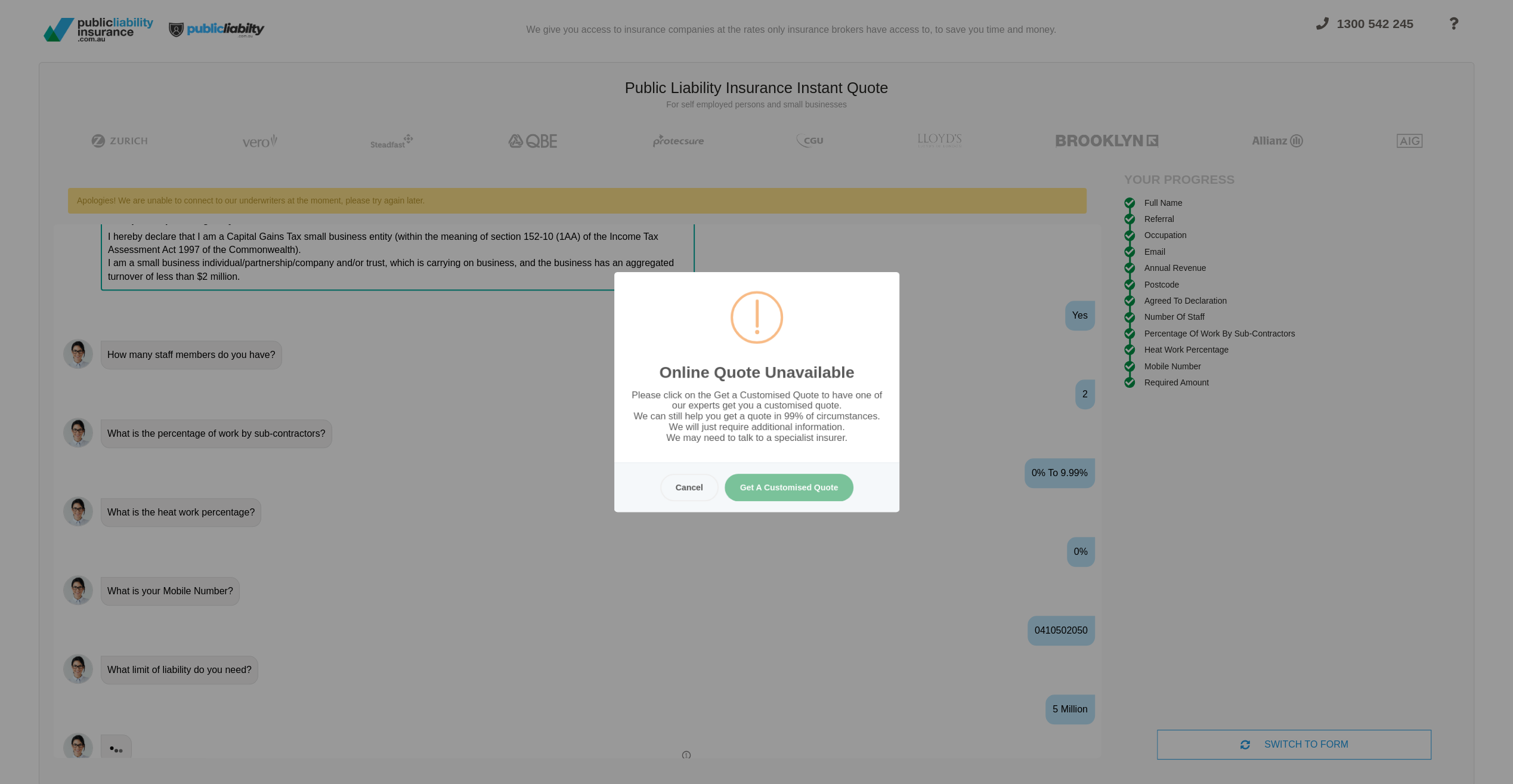
click at [764, 486] on button "Get A Customised Quote" at bounding box center [788, 487] width 129 height 28
